Goal: Task Accomplishment & Management: Manage account settings

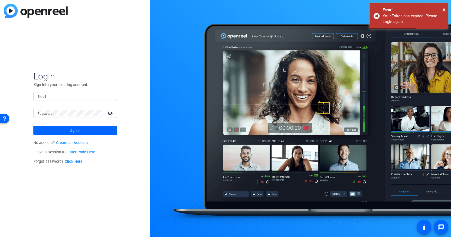
click at [75, 97] on input "Email" at bounding box center [75, 96] width 75 height 6
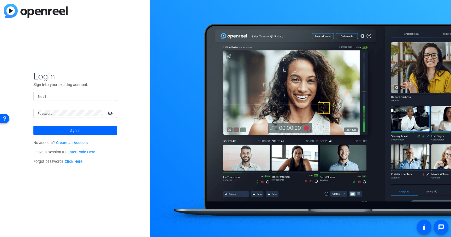
type input "[PERSON_NAME][EMAIL_ADDRESS][PERSON_NAME][DOMAIN_NAME]"
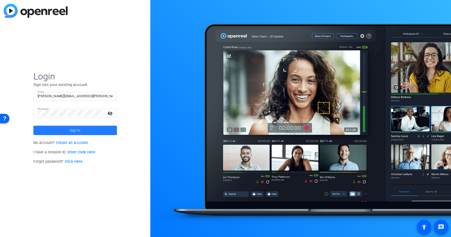
click at [80, 131] on span "Sign in" at bounding box center [75, 130] width 11 height 13
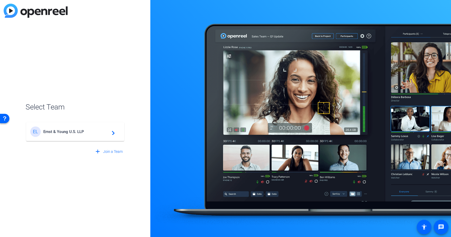
click at [75, 130] on span "Ernst & Young U.S. LLP" at bounding box center [75, 131] width 65 height 5
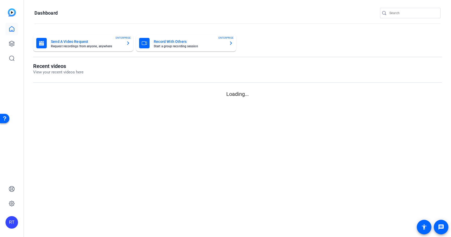
click at [79, 132] on mat-sidenav-content "Dashboard Send A Video Request Request recordings from anyone, anywhere ENTERPR…" at bounding box center [237, 118] width 427 height 237
click at [10, 43] on icon at bounding box center [11, 43] width 5 height 5
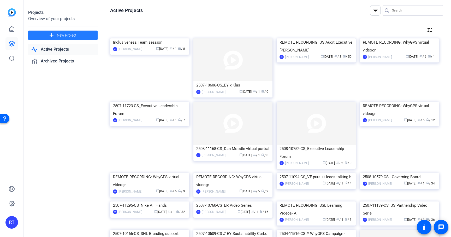
click at [56, 35] on span at bounding box center [62, 35] width 69 height 13
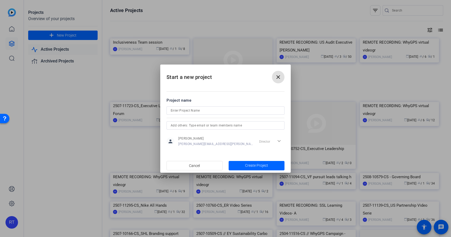
click at [197, 111] on input at bounding box center [226, 110] width 110 height 6
paste input "P2C Overview - Virtual Recording"
drag, startPoint x: 171, startPoint y: 109, endPoint x: 174, endPoint y: 110, distance: 2.9
click at [171, 109] on input "P2C Overview - Virtual Recording" at bounding box center [226, 110] width 110 height 6
paste input "2508-11672-CS"
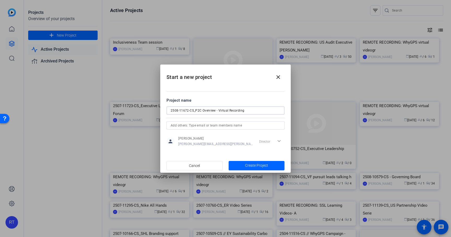
drag, startPoint x: 215, startPoint y: 111, endPoint x: 219, endPoint y: 111, distance: 3.4
click at [219, 111] on input "2508-11672-CS_P2C Overview - Virtual Recording" at bounding box center [226, 110] width 110 height 6
drag, startPoint x: 216, startPoint y: 111, endPoint x: 229, endPoint y: 112, distance: 12.8
click at [229, 112] on input "2508-11672-CS_P2C Overview Virtual Recording" at bounding box center [226, 110] width 110 height 6
type input "2508-11672-CS_P2C Overview recording"
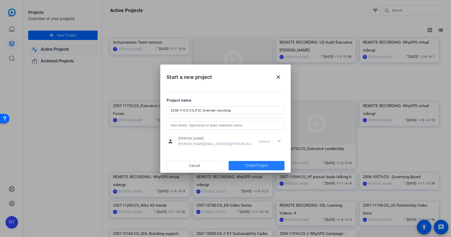
click at [244, 165] on span "button" at bounding box center [257, 165] width 56 height 13
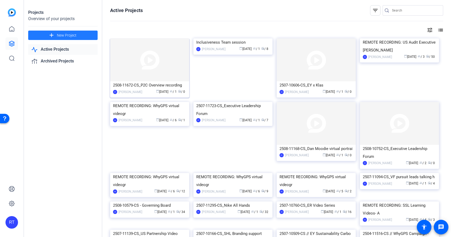
click at [136, 87] on div "2508-11672-CS_P2C Overview recording" at bounding box center [149, 85] width 73 height 8
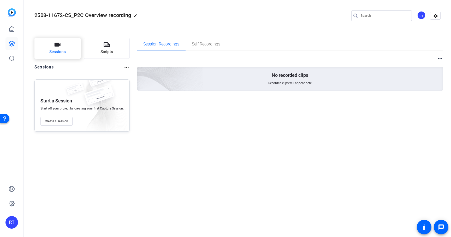
click at [58, 52] on span "Sessions" at bounding box center [57, 52] width 16 height 6
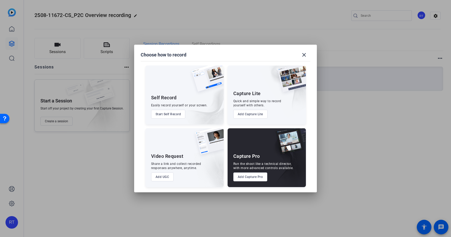
click at [249, 176] on button "Add Capture Pro" at bounding box center [250, 176] width 34 height 9
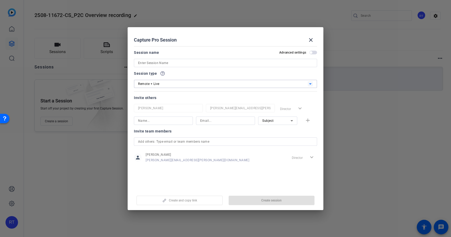
click at [158, 85] on span "Remote + Live" at bounding box center [148, 84] width 21 height 4
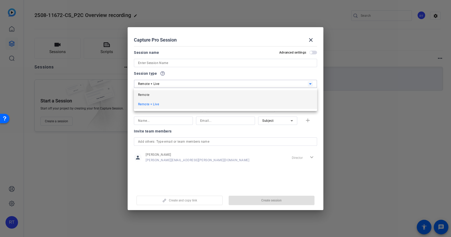
click at [150, 93] on mat-option "Remote" at bounding box center [225, 94] width 183 height 9
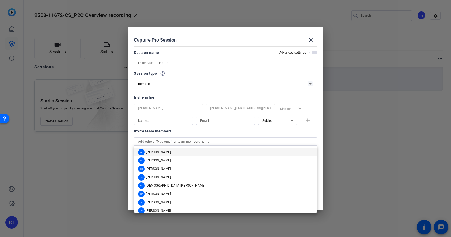
click at [163, 141] on input "text" at bounding box center [225, 141] width 175 height 6
click at [158, 169] on span "[PERSON_NAME]" at bounding box center [158, 169] width 25 height 4
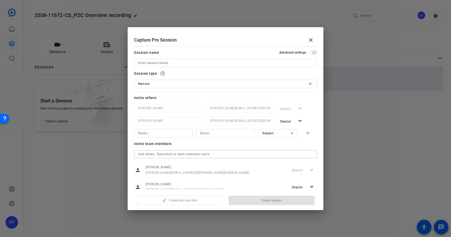
click at [153, 155] on input "text" at bounding box center [225, 154] width 175 height 6
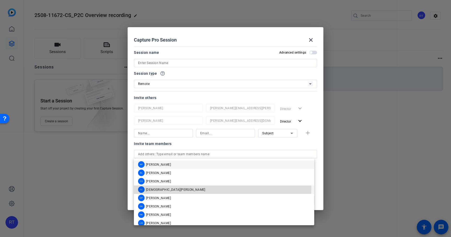
click at [155, 187] on span "[DEMOGRAPHIC_DATA][PERSON_NAME]" at bounding box center [176, 189] width 60 height 4
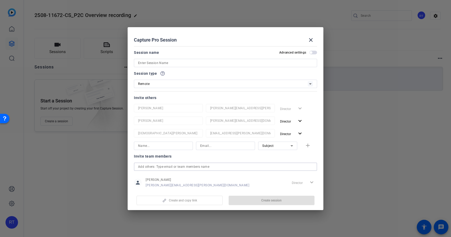
click at [150, 165] on input "text" at bounding box center [225, 166] width 175 height 6
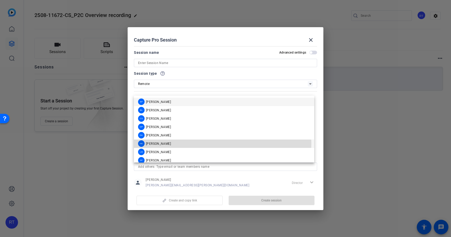
click at [153, 144] on span "[PERSON_NAME]" at bounding box center [158, 143] width 25 height 4
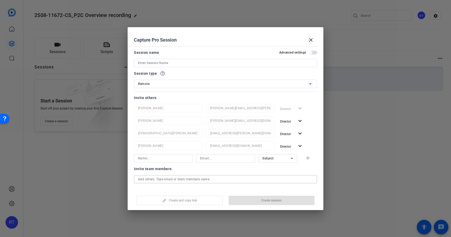
drag, startPoint x: 155, startPoint y: 180, endPoint x: 156, endPoint y: 183, distance: 3.7
click at [155, 180] on input "text" at bounding box center [225, 179] width 175 height 6
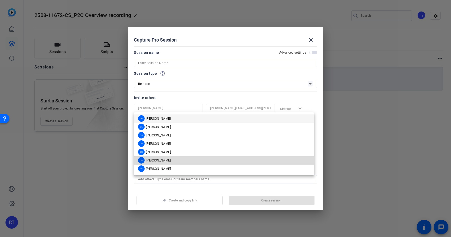
click at [155, 160] on span "[PERSON_NAME]" at bounding box center [158, 160] width 25 height 4
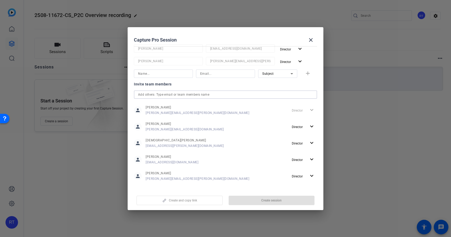
scroll to position [101, 0]
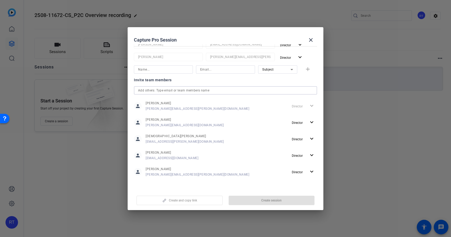
click at [156, 90] on input "text" at bounding box center [225, 90] width 175 height 6
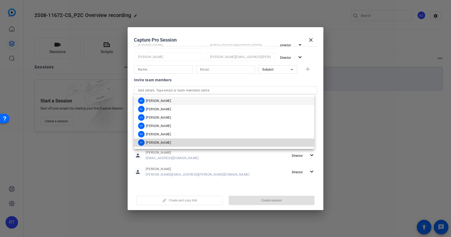
click at [161, 141] on span "[PERSON_NAME]" at bounding box center [158, 142] width 25 height 4
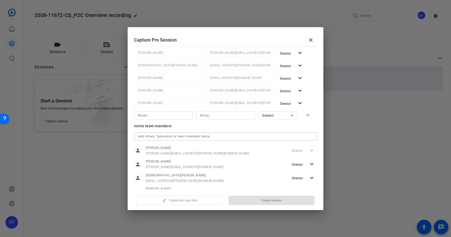
scroll to position [0, 0]
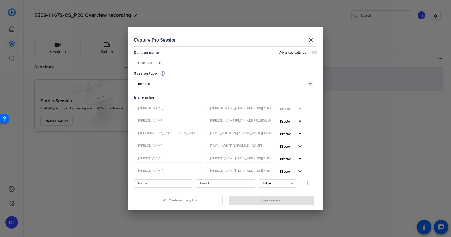
click at [176, 64] on input at bounding box center [225, 63] width 175 height 6
type input "recording session"
click at [267, 199] on span "Create session" at bounding box center [271, 200] width 20 height 4
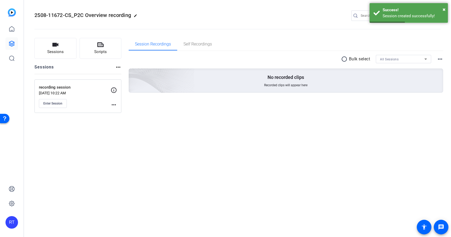
click at [114, 104] on mat-icon "more_horiz" at bounding box center [114, 105] width 6 height 6
click at [122, 110] on span "Edit Session" at bounding box center [127, 112] width 24 height 6
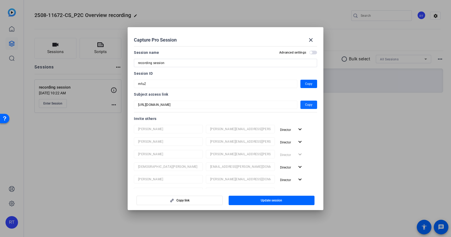
click at [305, 104] on span "Copy" at bounding box center [308, 105] width 7 height 6
click at [305, 84] on span "Copy" at bounding box center [308, 84] width 7 height 6
drag, startPoint x: 166, startPoint y: 62, endPoint x: 129, endPoint y: 61, distance: 36.8
click at [129, 61] on mat-dialog-content "Session name Advanced settings recording session Session ID mfuZ Copy Subject a…" at bounding box center [226, 116] width 196 height 145
paste input "[PERSON_NAME] and [PERSON_NAME]"
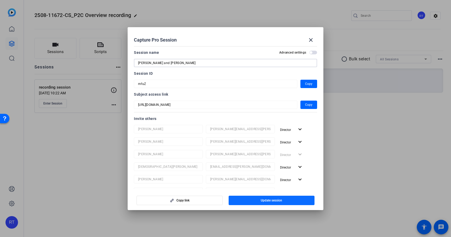
type input "[PERSON_NAME] and [PERSON_NAME]"
click at [272, 201] on span "Update session" at bounding box center [271, 200] width 21 height 4
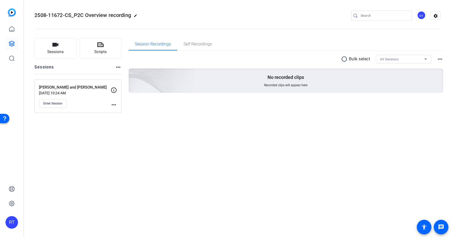
click at [116, 104] on mat-icon "more_horiz" at bounding box center [114, 105] width 6 height 6
click at [125, 112] on span "Edit Session" at bounding box center [127, 112] width 24 height 6
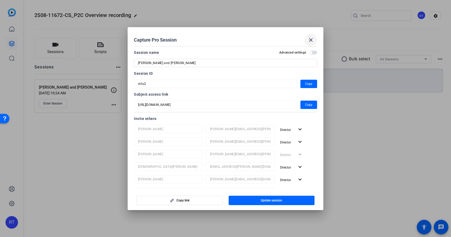
click at [312, 41] on mat-icon "close" at bounding box center [311, 40] width 6 height 6
